Goal: Find specific page/section

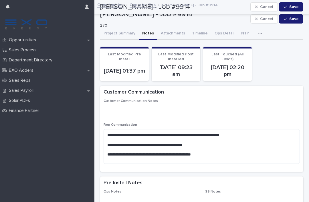
scroll to position [1109, 0]
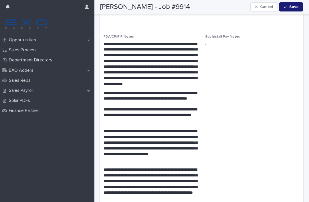
scroll to position [1088, 0]
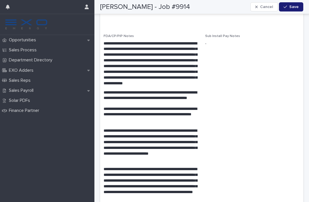
click at [42, 95] on div "Solar PDFs" at bounding box center [47, 100] width 94 height 10
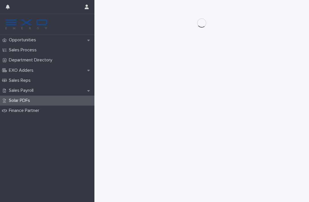
click at [66, 89] on div "Sales Payroll" at bounding box center [47, 90] width 94 height 10
